Goal: Task Accomplishment & Management: Manage account settings

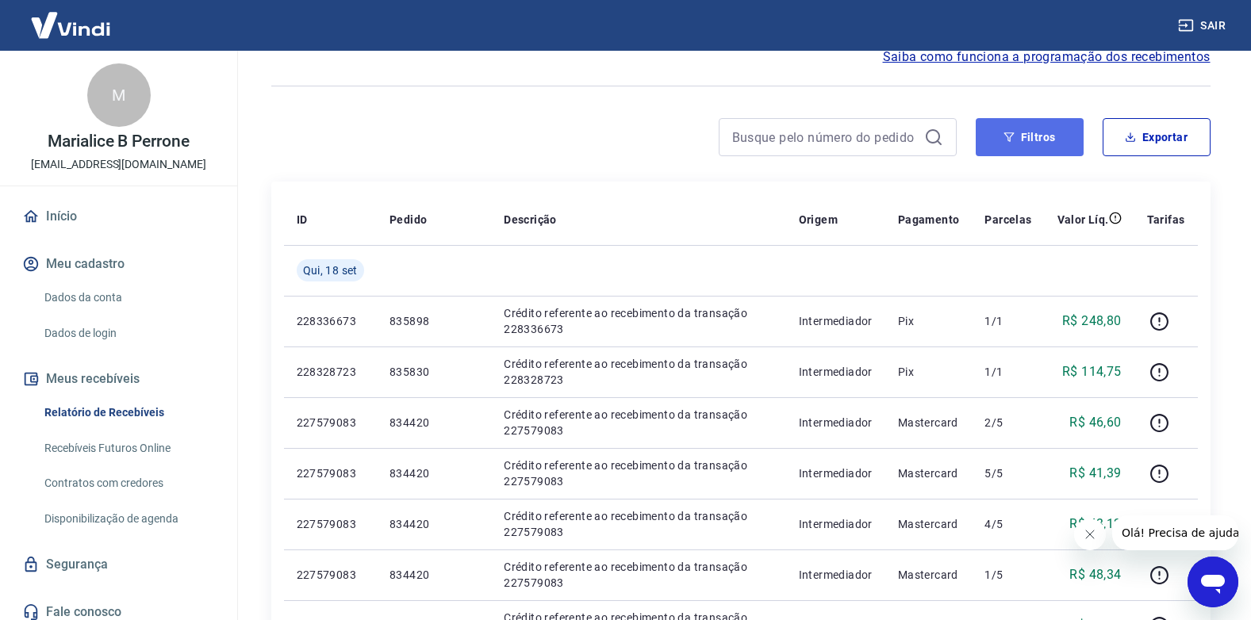
click at [1037, 137] on button "Filtros" at bounding box center [1030, 137] width 108 height 38
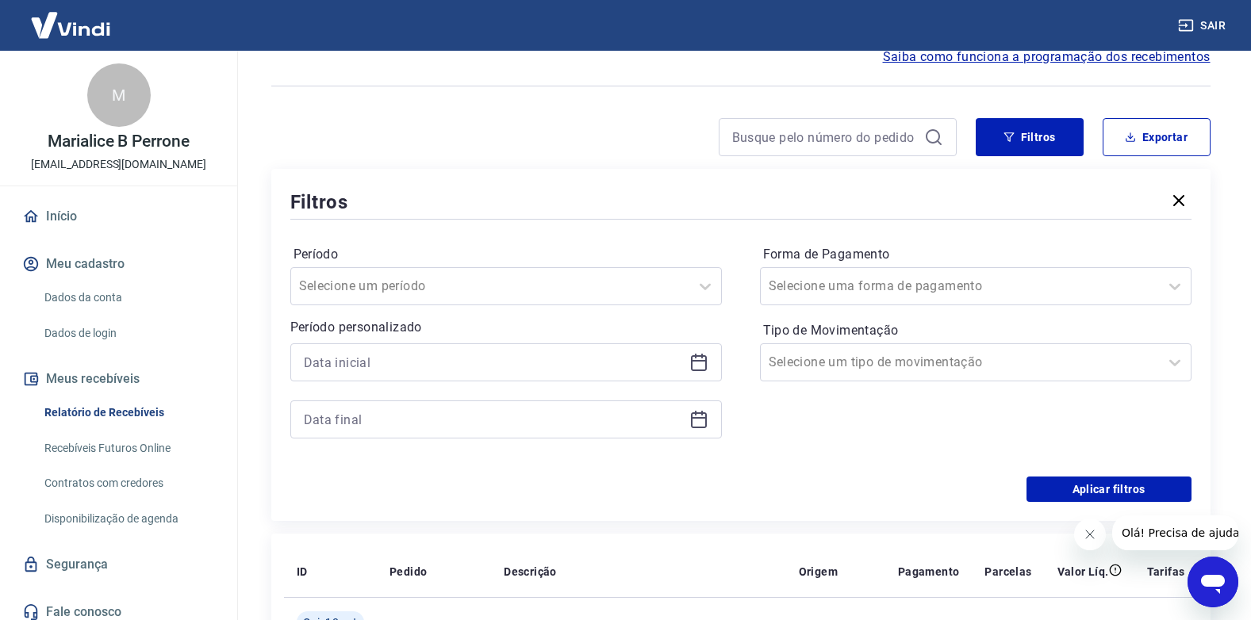
click at [698, 365] on icon at bounding box center [698, 362] width 19 height 19
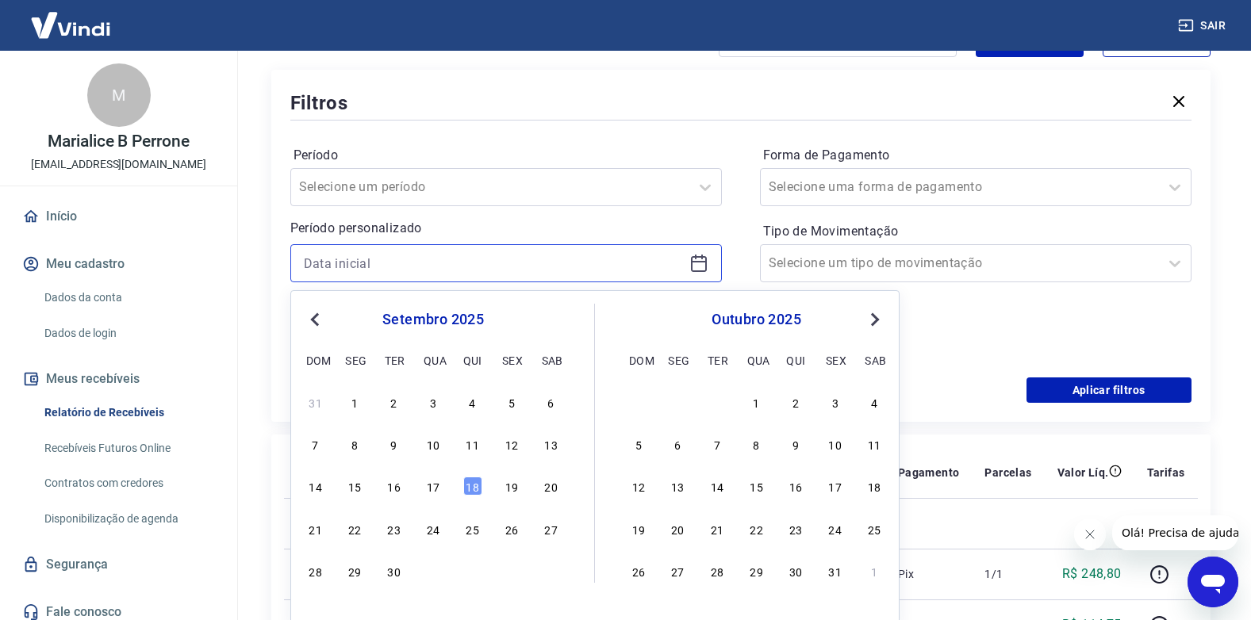
scroll to position [238, 0]
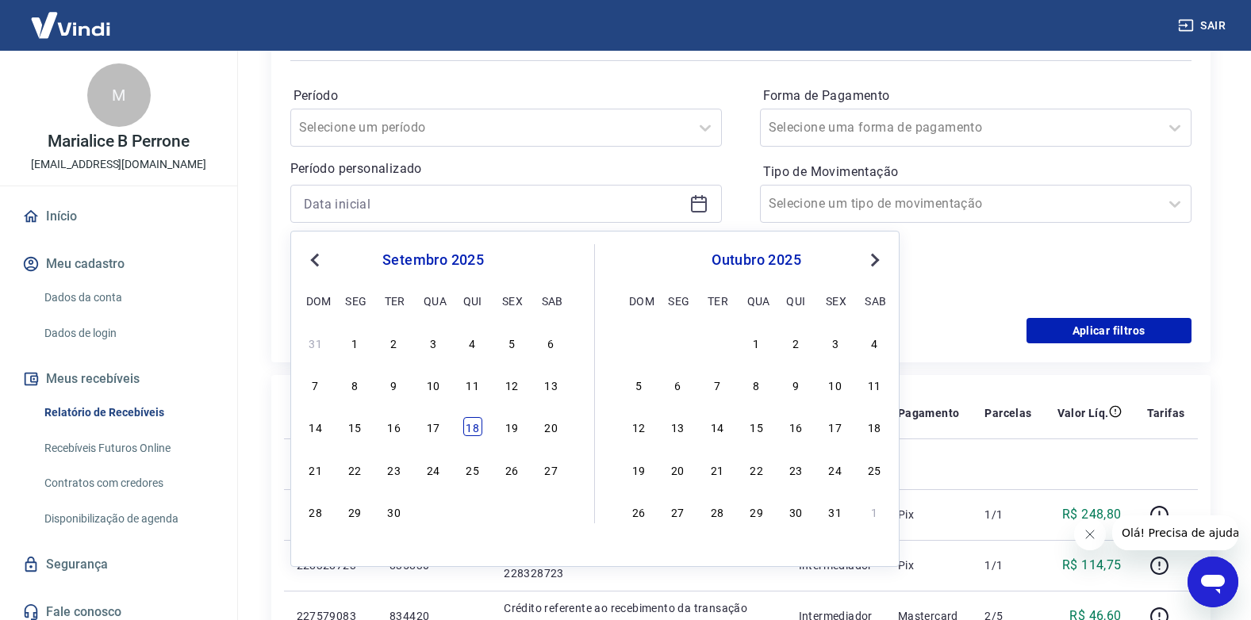
click at [472, 431] on div "18" at bounding box center [472, 426] width 19 height 19
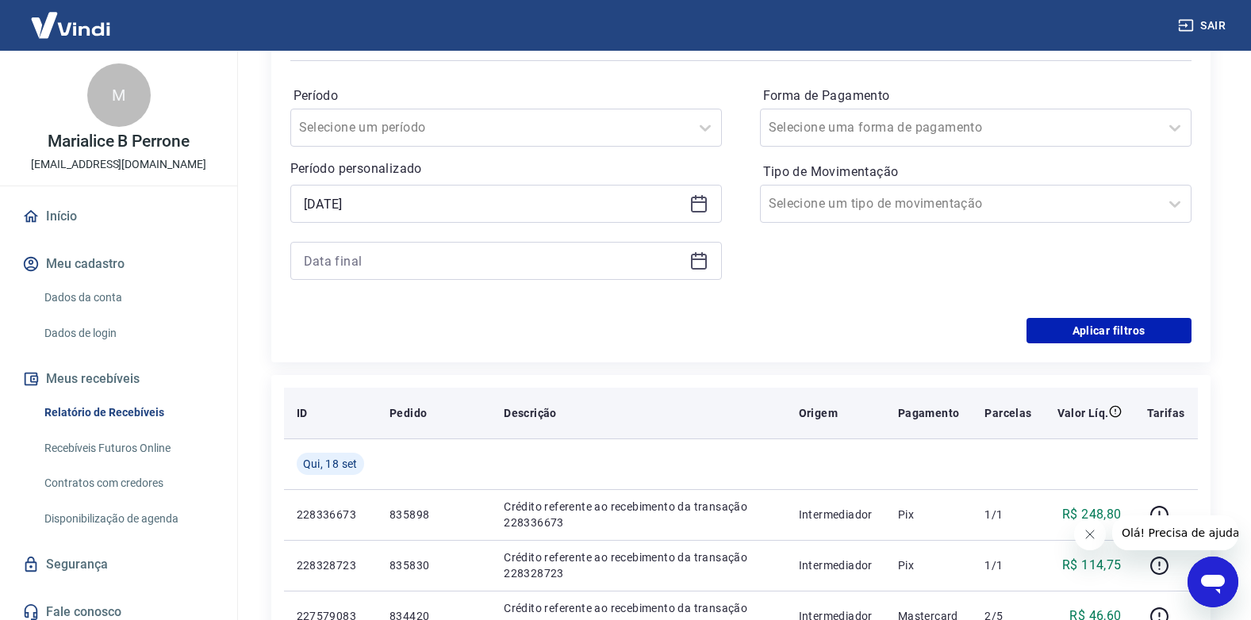
type input "[DATE]"
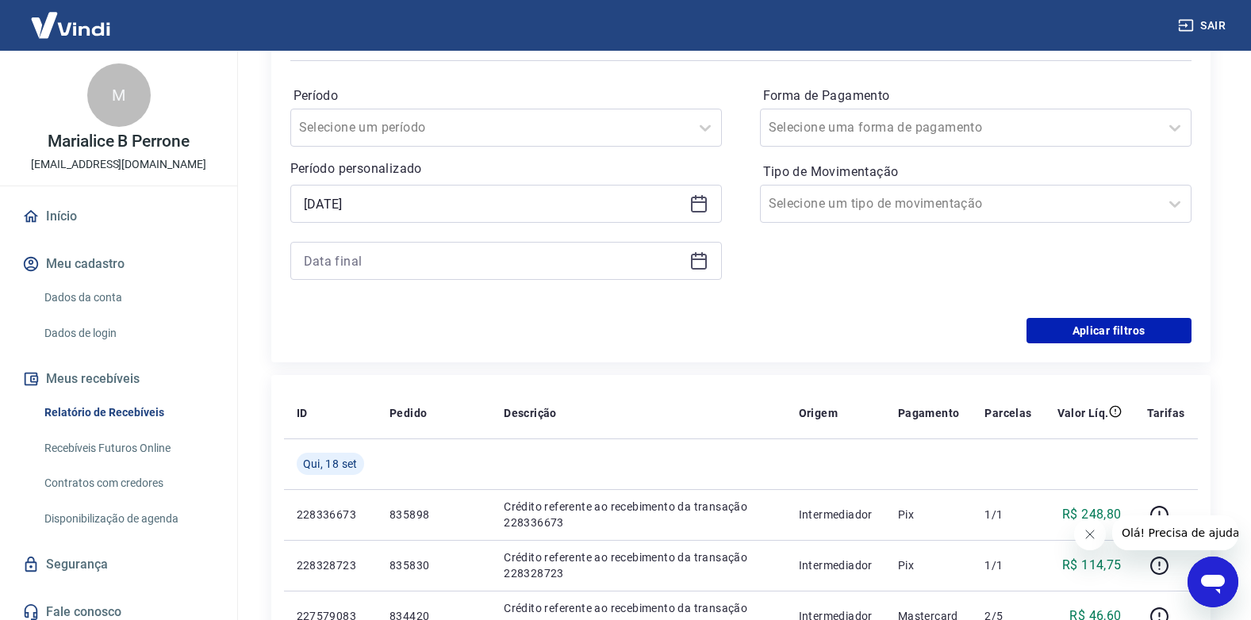
click at [701, 255] on icon at bounding box center [702, 254] width 2 height 5
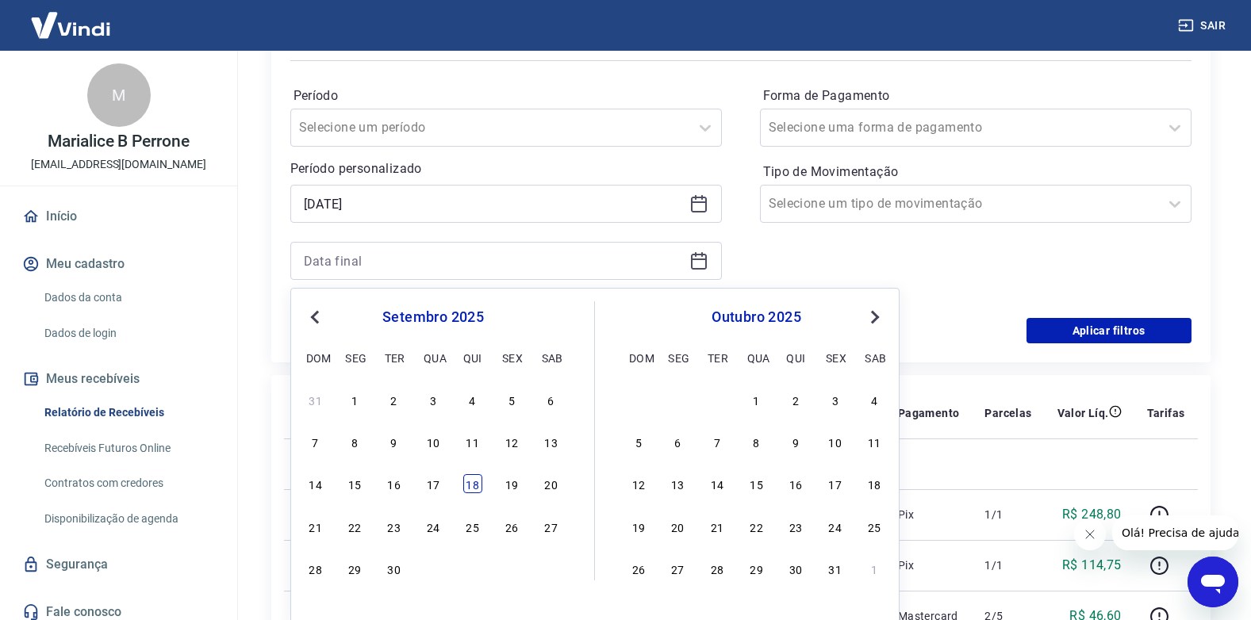
click at [477, 493] on div "18" at bounding box center [472, 483] width 19 height 19
type input "[DATE]"
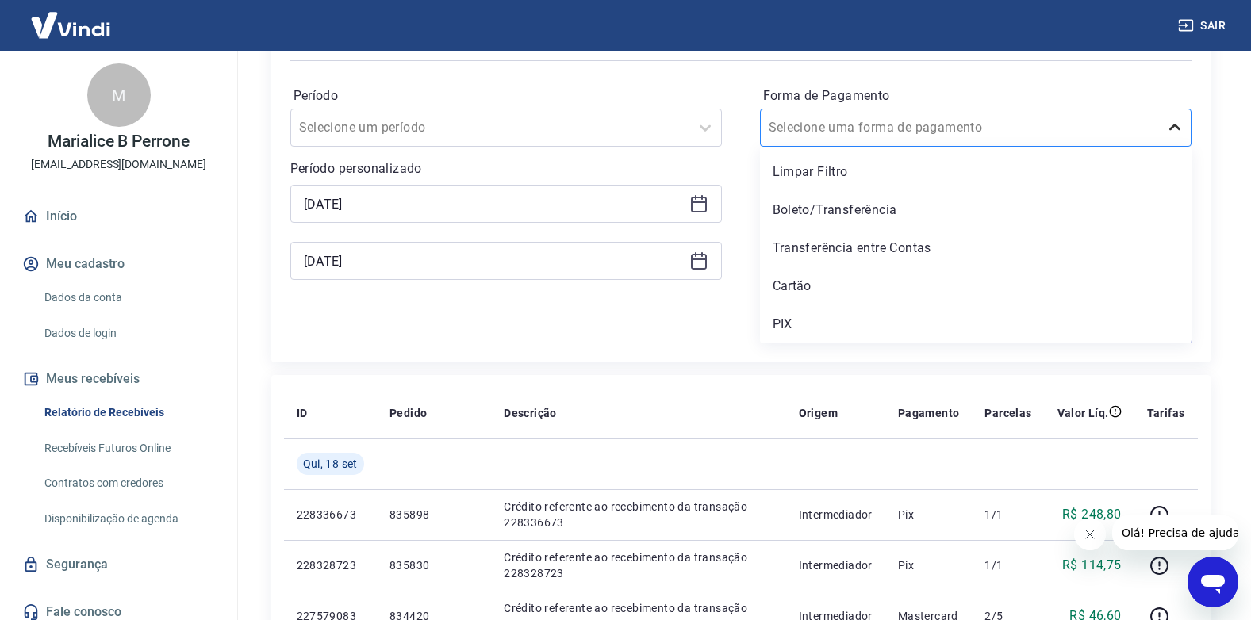
click at [1170, 133] on icon at bounding box center [1174, 127] width 19 height 19
click at [792, 286] on div "Cartão" at bounding box center [975, 286] width 431 height 32
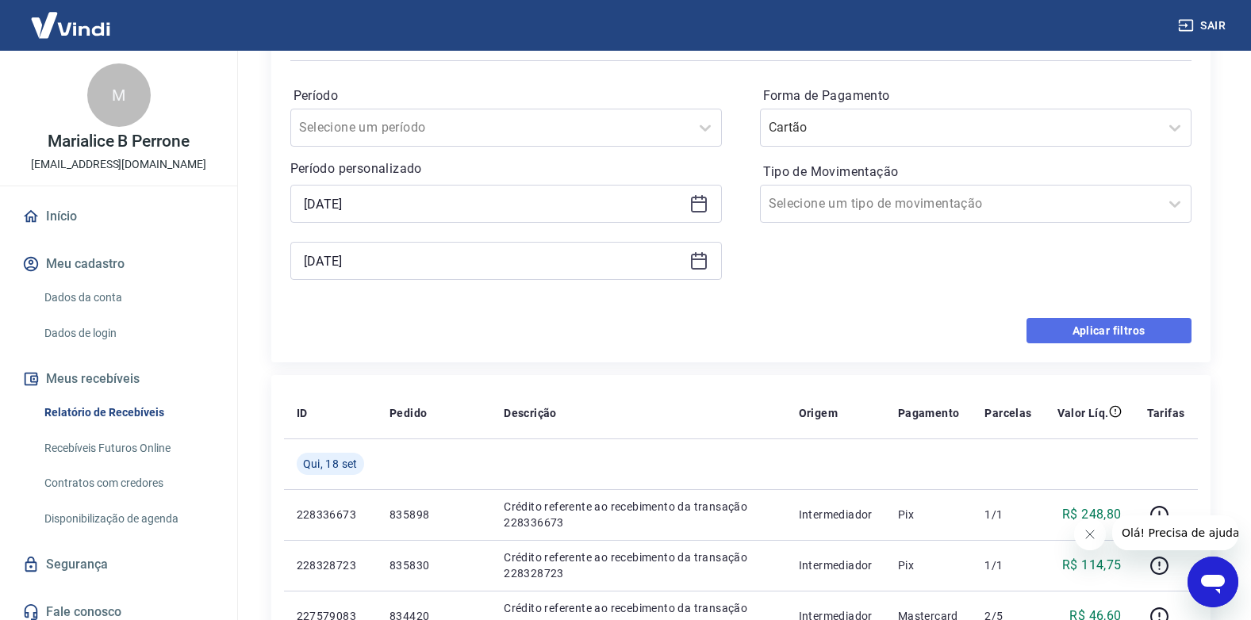
click at [1105, 327] on button "Aplicar filtros" at bounding box center [1108, 330] width 165 height 25
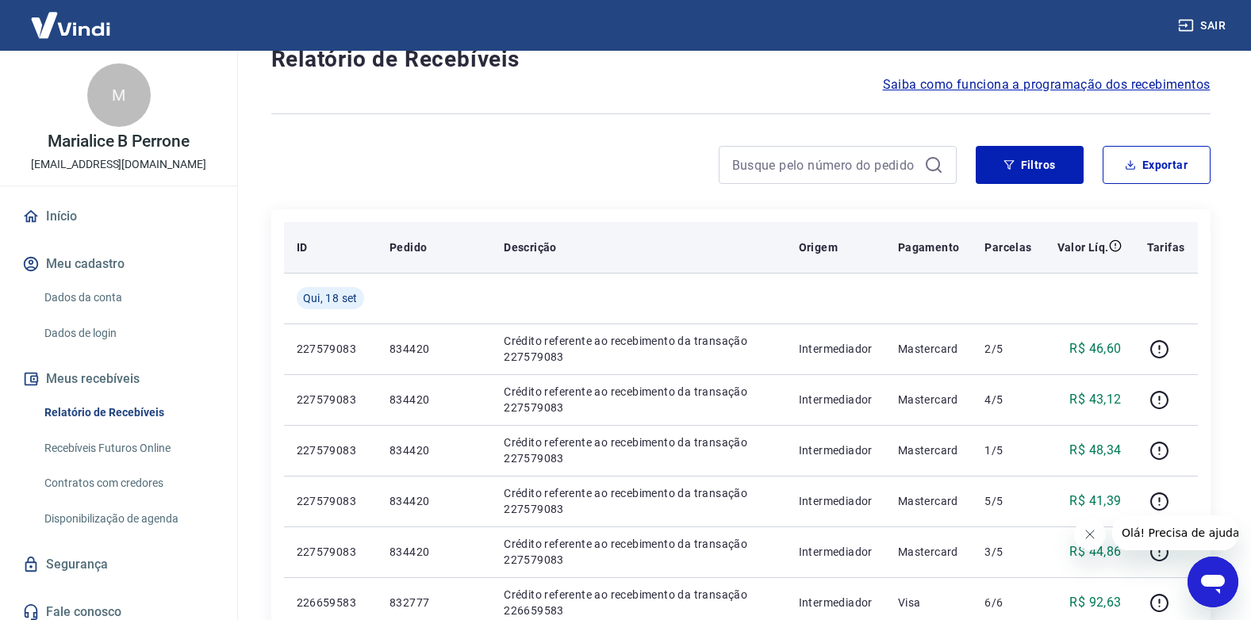
scroll to position [79, 0]
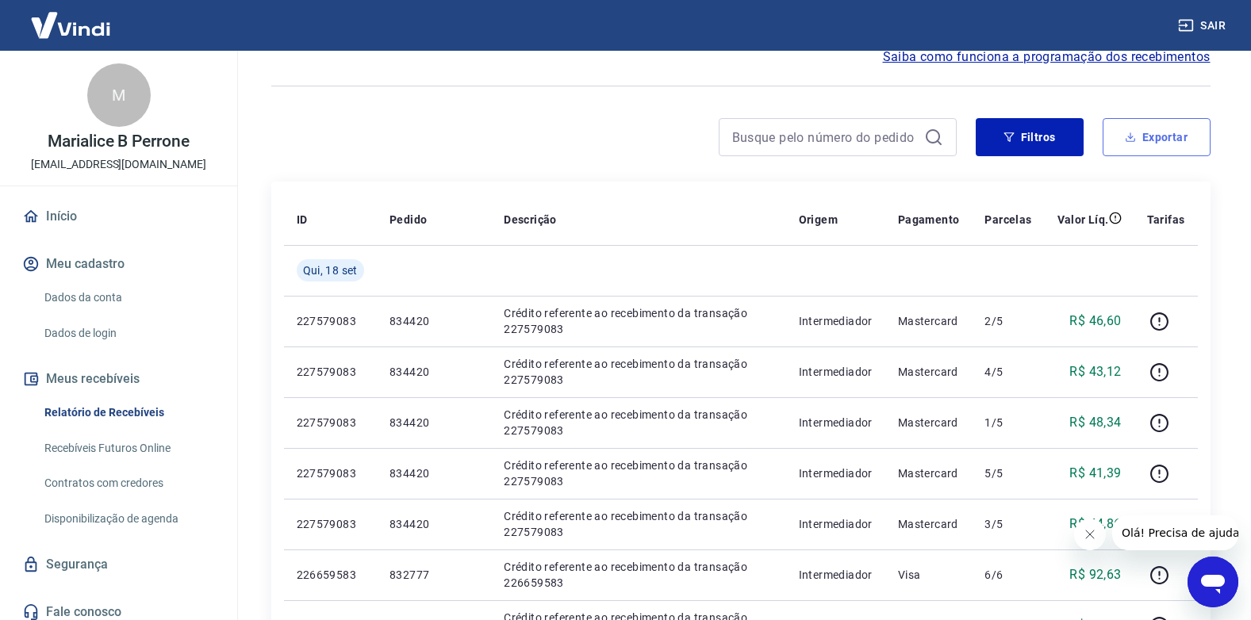
click at [1154, 136] on button "Exportar" at bounding box center [1157, 137] width 108 height 38
type input "[DATE]"
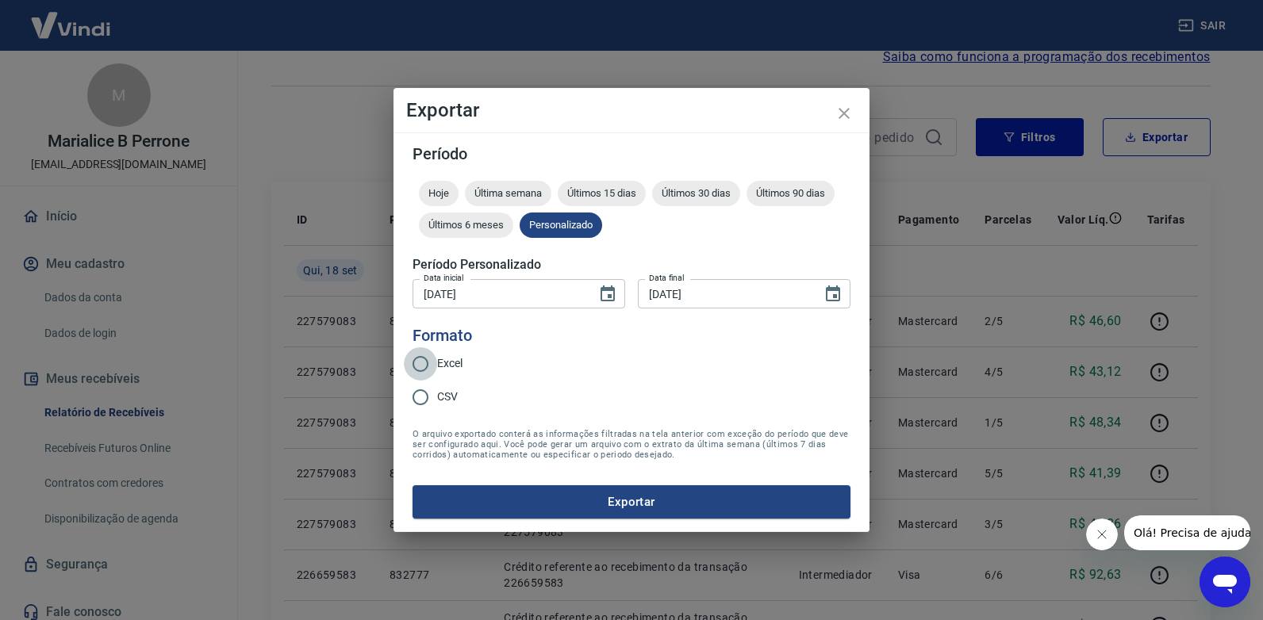
click at [417, 363] on input "Excel" at bounding box center [420, 363] width 33 height 33
radio input "true"
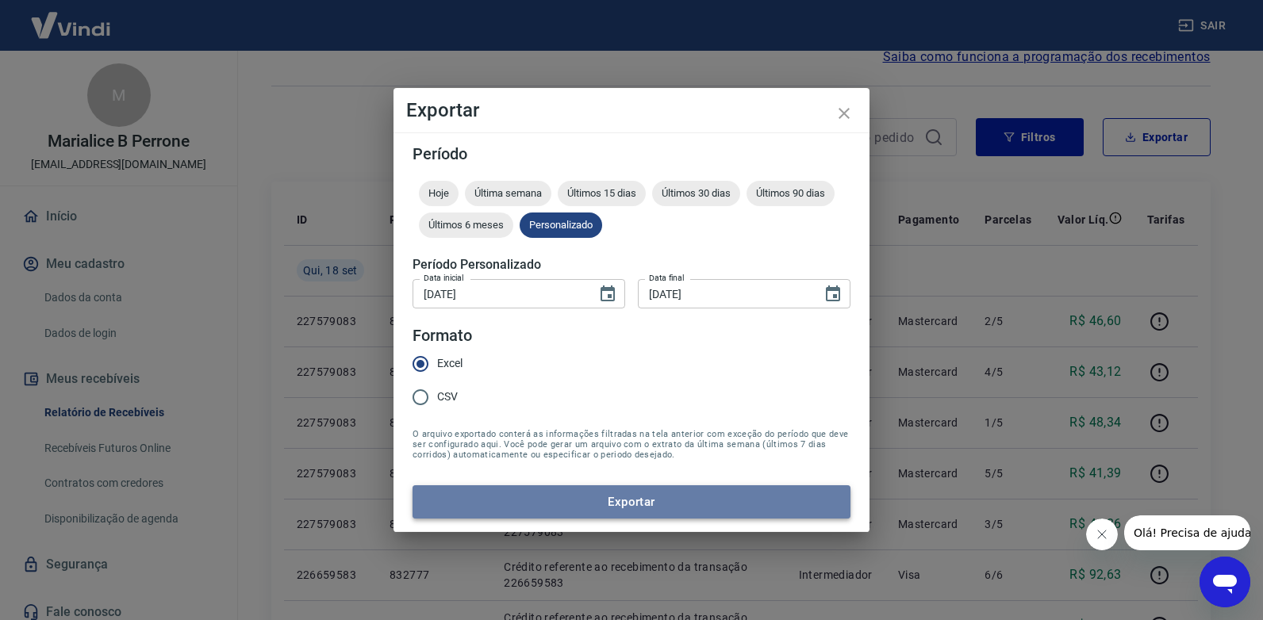
click at [619, 504] on button "Exportar" at bounding box center [631, 501] width 438 height 33
